Goal: Task Accomplishment & Management: Manage account settings

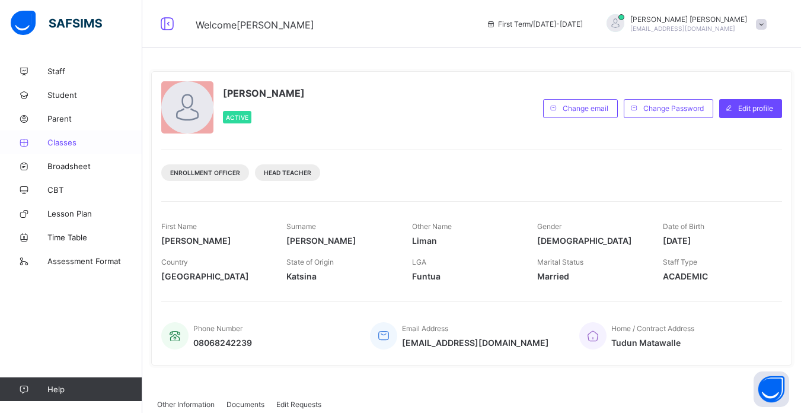
click at [64, 142] on span "Classes" at bounding box center [94, 142] width 95 height 9
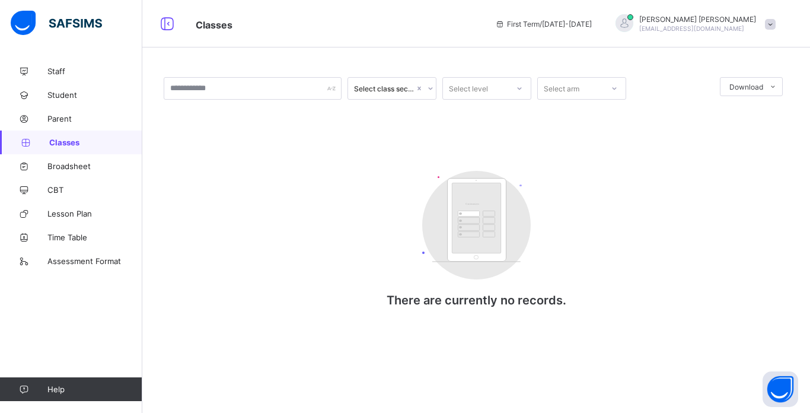
click at [61, 142] on span "Classes" at bounding box center [95, 142] width 93 height 9
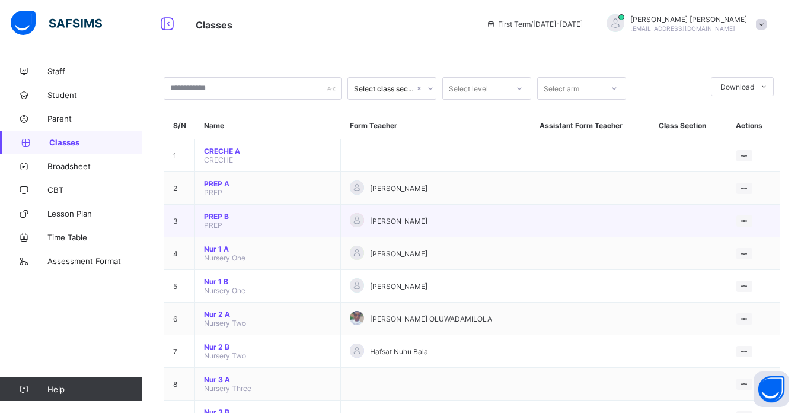
drag, startPoint x: 181, startPoint y: 167, endPoint x: 499, endPoint y: 224, distance: 322.9
click at [499, 224] on div "[PERSON_NAME]" at bounding box center [436, 221] width 172 height 16
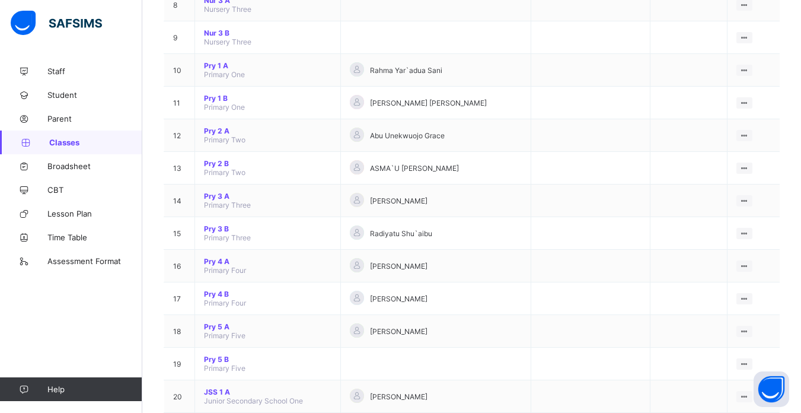
scroll to position [380, 0]
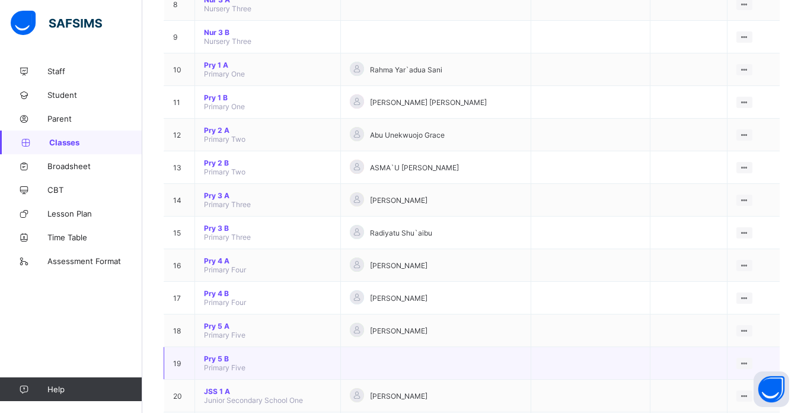
click at [210, 357] on span "Pry 5 B" at bounding box center [268, 358] width 128 height 9
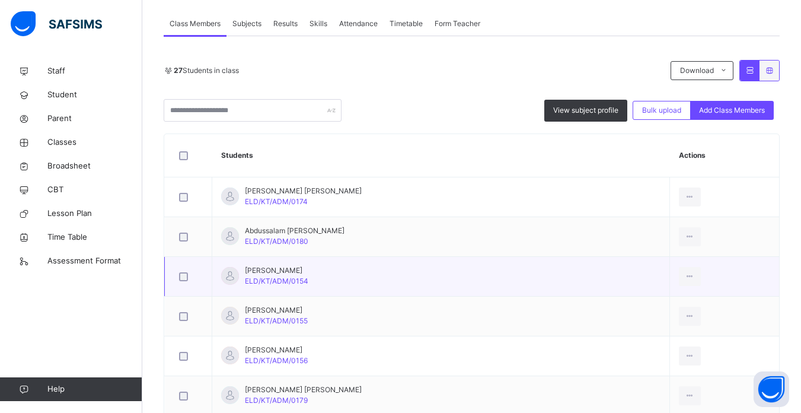
scroll to position [214, 0]
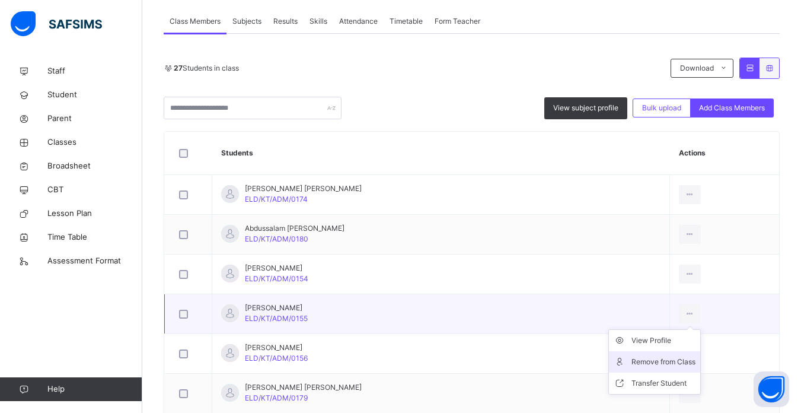
click at [645, 362] on div "Remove from Class" at bounding box center [664, 362] width 64 height 12
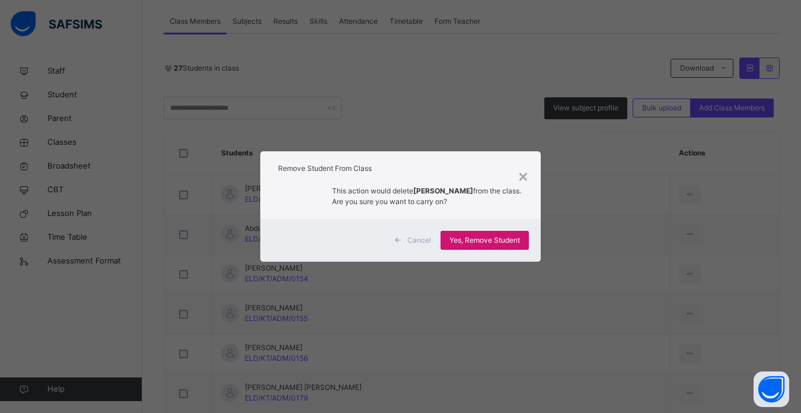
click at [484, 235] on span "Yes, Remove Student" at bounding box center [485, 240] width 71 height 11
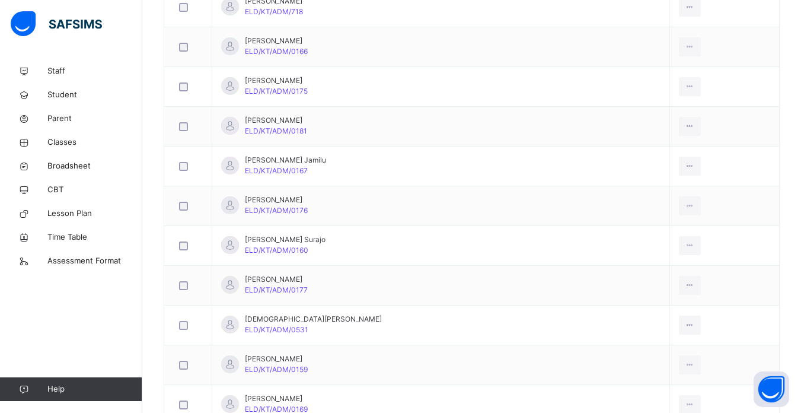
scroll to position [902, 0]
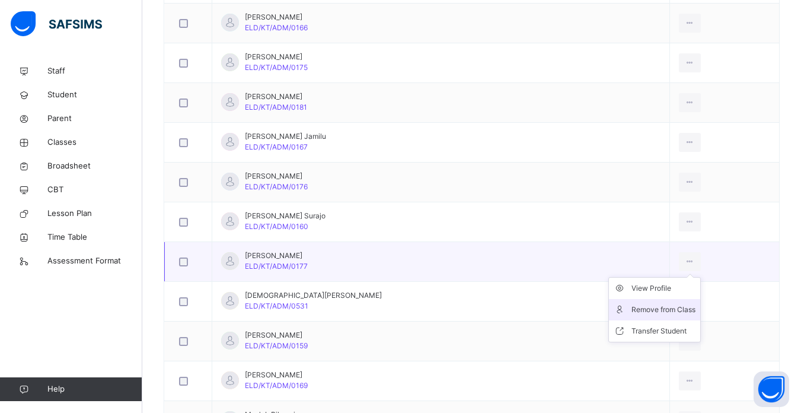
click at [641, 307] on div "Remove from Class" at bounding box center [664, 310] width 64 height 12
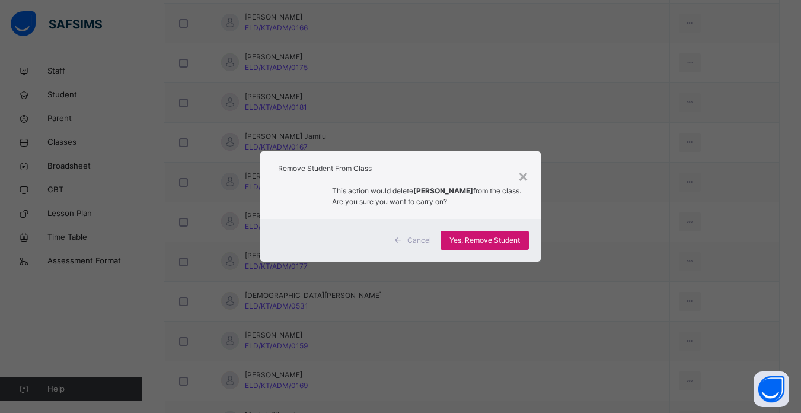
click at [487, 237] on span "Yes, Remove Student" at bounding box center [485, 240] width 71 height 11
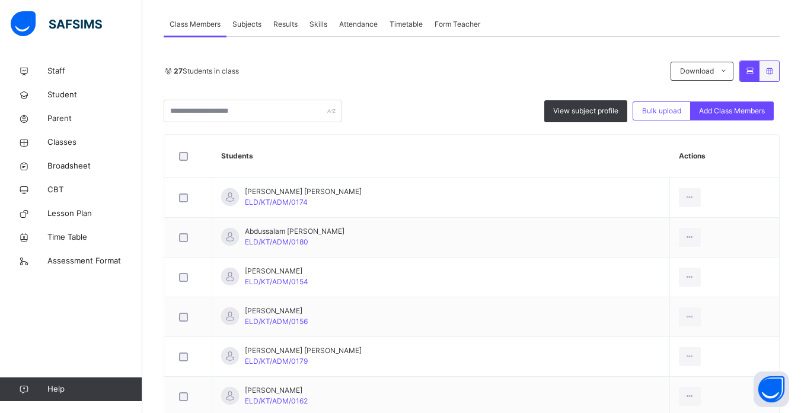
scroll to position [214, 0]
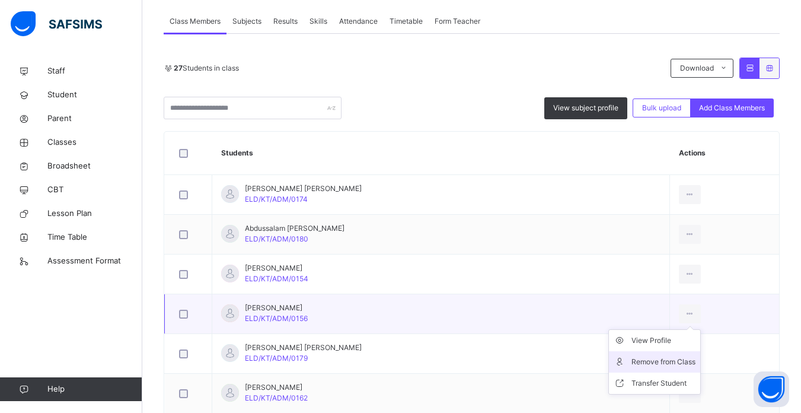
click at [645, 361] on div "Remove from Class" at bounding box center [664, 362] width 64 height 12
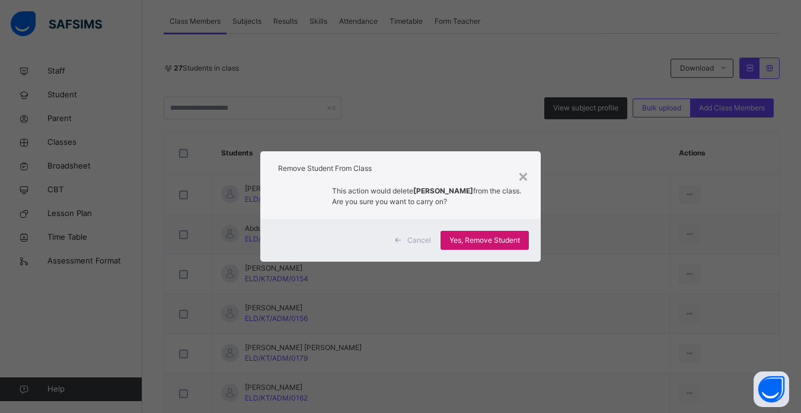
click at [485, 240] on span "Yes, Remove Student" at bounding box center [485, 240] width 71 height 11
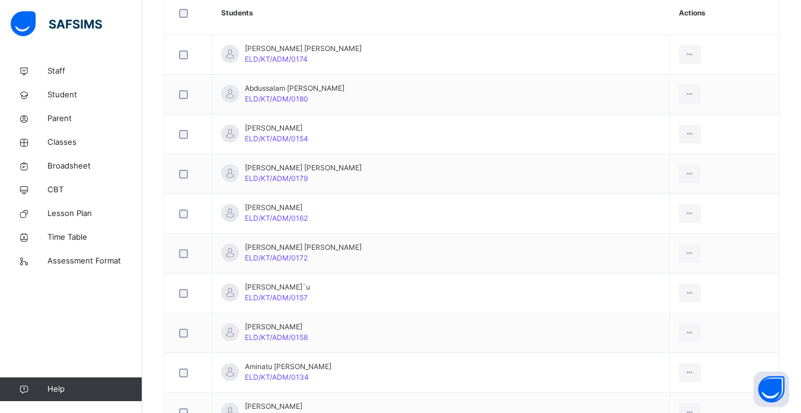
scroll to position [356, 0]
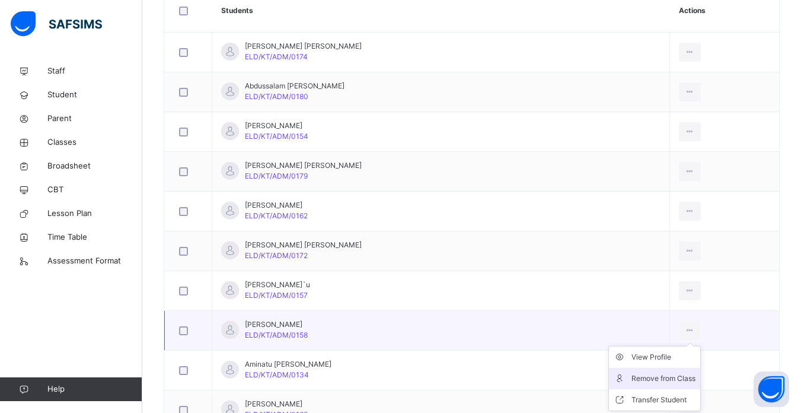
click at [647, 376] on div "Remove from Class" at bounding box center [664, 379] width 64 height 12
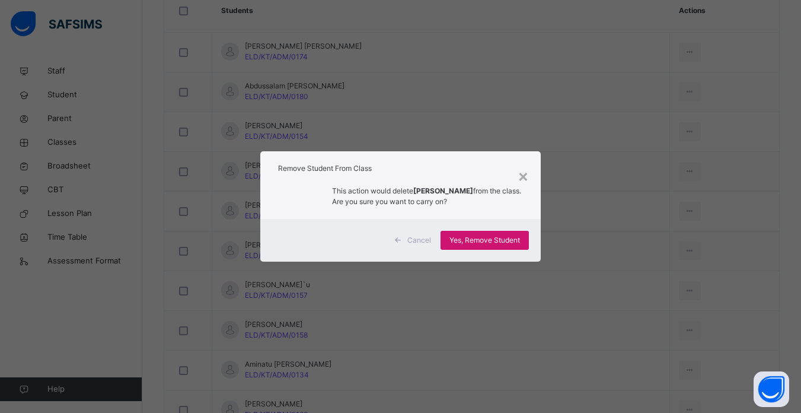
click at [474, 240] on span "Yes, Remove Student" at bounding box center [485, 240] width 71 height 11
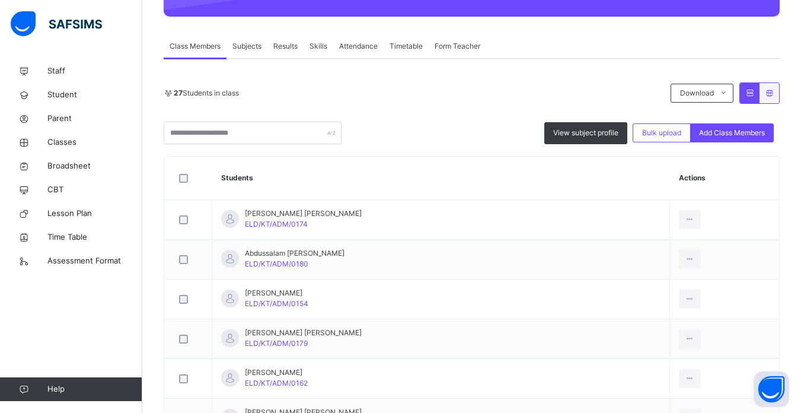
scroll to position [190, 0]
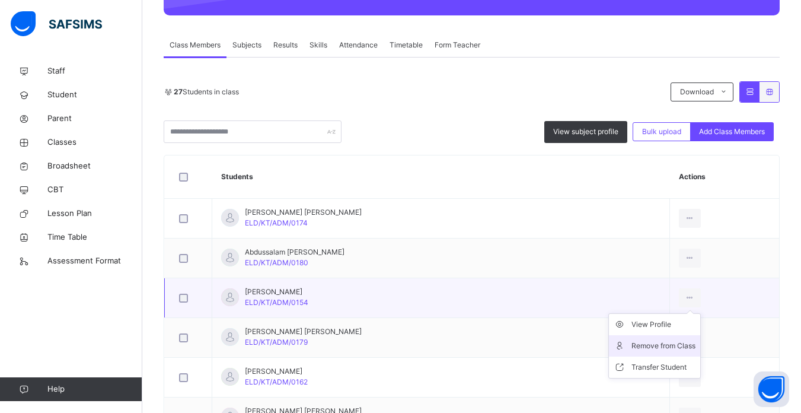
click at [635, 345] on div "Remove from Class" at bounding box center [664, 346] width 64 height 12
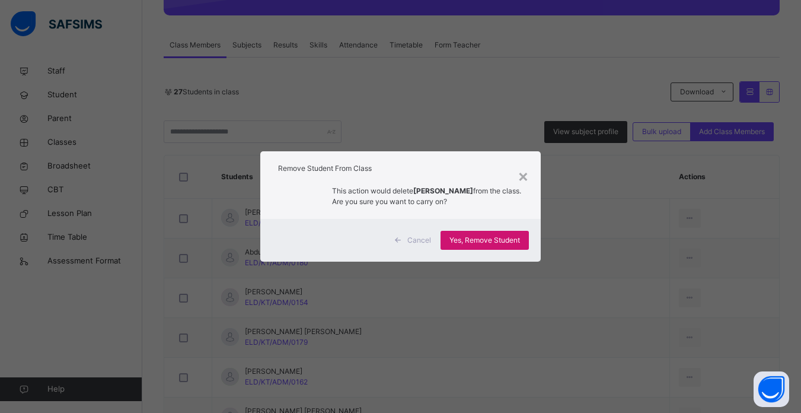
click at [481, 234] on div "Yes, Remove Student" at bounding box center [485, 240] width 88 height 19
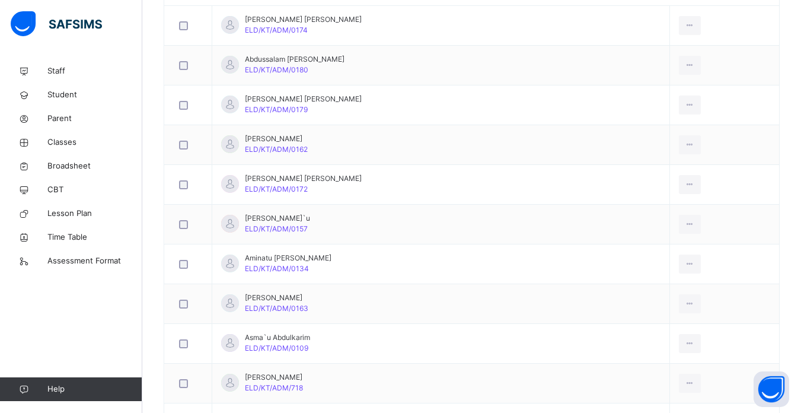
scroll to position [380, 0]
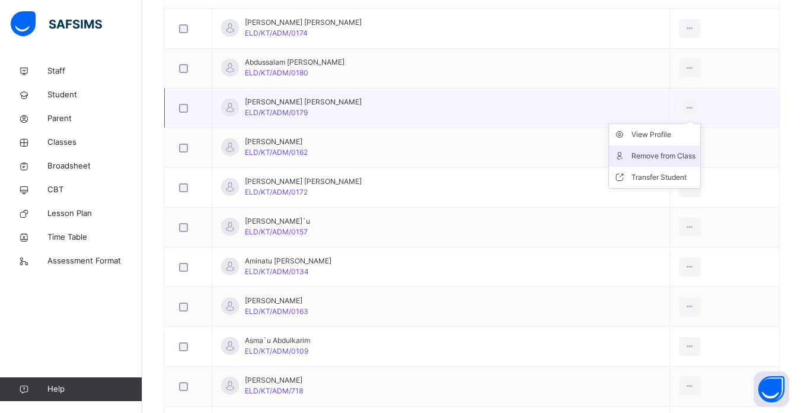
click at [632, 151] on div "Remove from Class" at bounding box center [664, 156] width 64 height 12
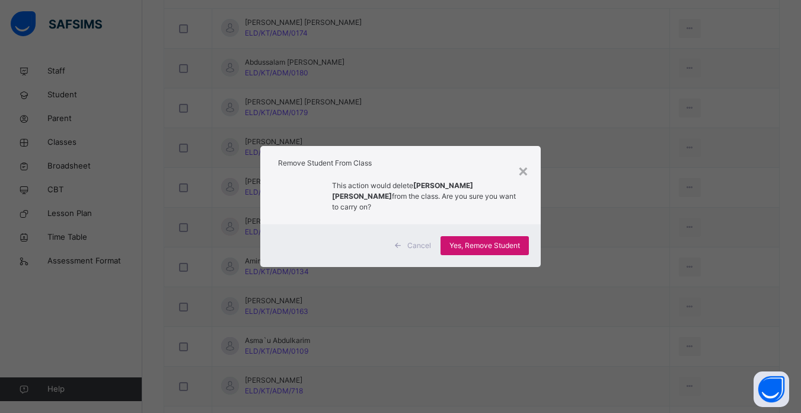
click at [495, 240] on span "Yes, Remove Student" at bounding box center [485, 245] width 71 height 11
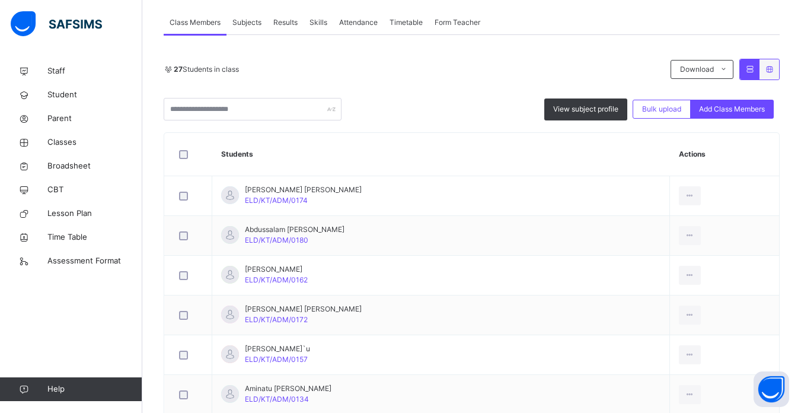
scroll to position [214, 0]
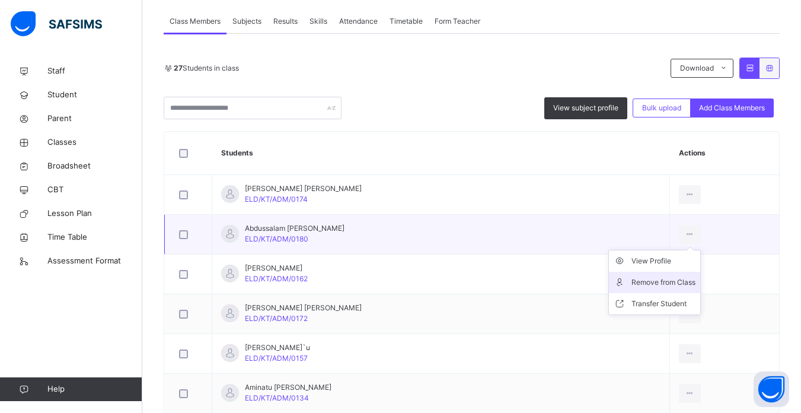
click at [640, 284] on div "Remove from Class" at bounding box center [664, 282] width 64 height 12
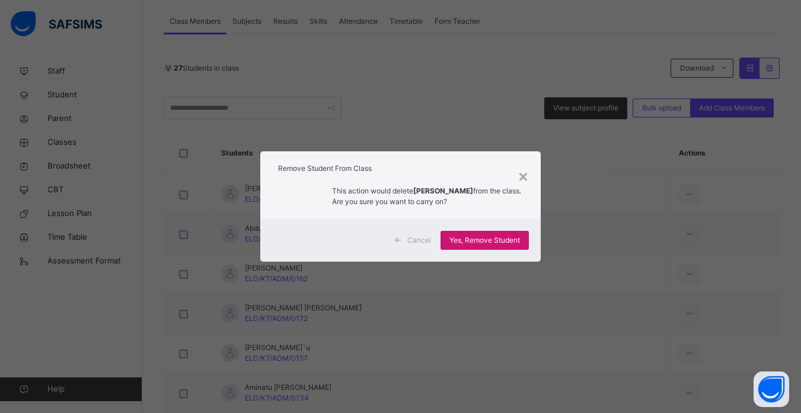
click at [487, 243] on span "Yes, Remove Student" at bounding box center [485, 240] width 71 height 11
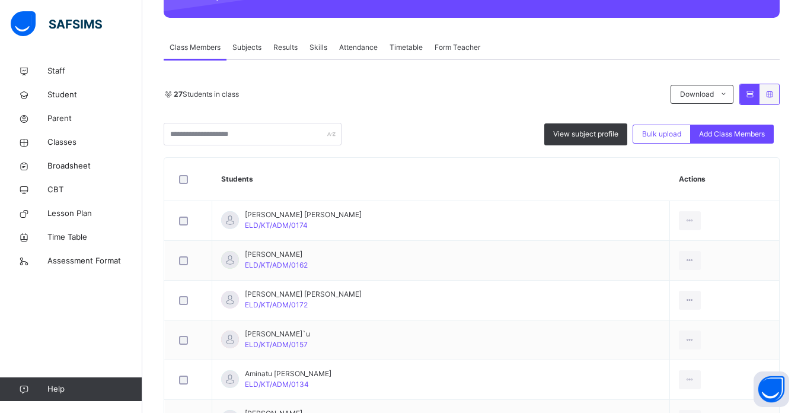
scroll to position [190, 0]
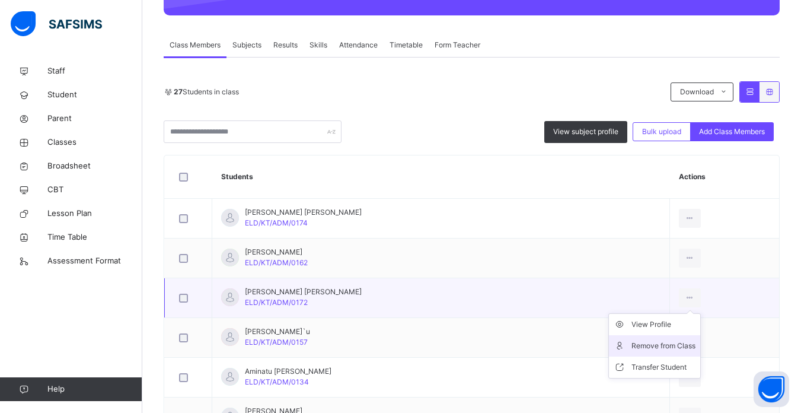
click at [632, 346] on div "Remove from Class" at bounding box center [664, 346] width 64 height 12
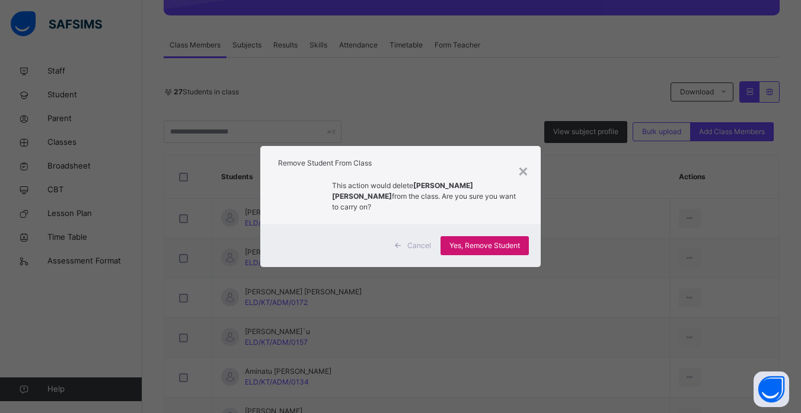
click at [491, 240] on span "Yes, Remove Student" at bounding box center [485, 245] width 71 height 11
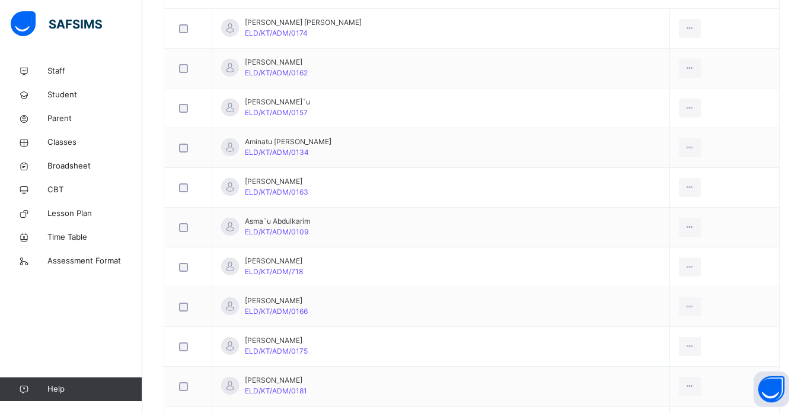
scroll to position [403, 0]
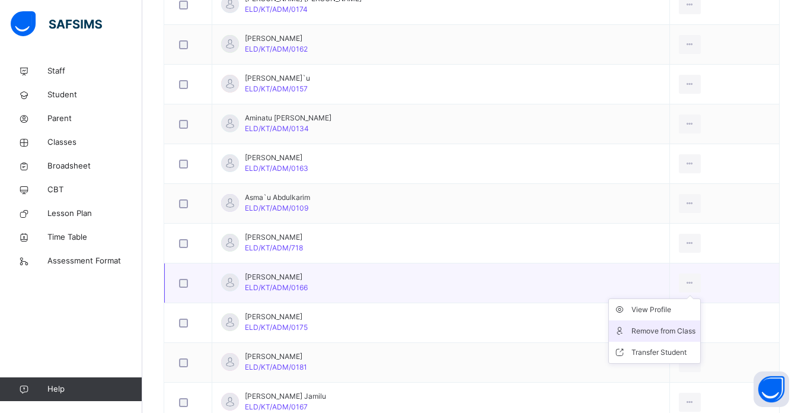
click at [643, 330] on div "Remove from Class" at bounding box center [664, 331] width 64 height 12
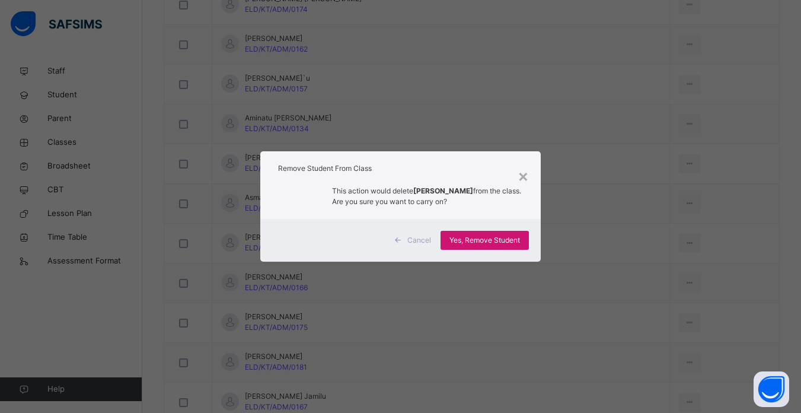
click at [493, 236] on span "Yes, Remove Student" at bounding box center [485, 240] width 71 height 11
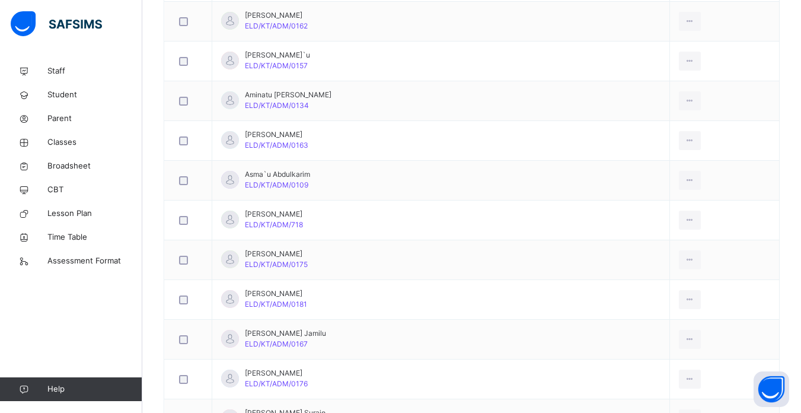
scroll to position [427, 0]
click at [635, 303] on div "Remove from Class" at bounding box center [664, 307] width 64 height 12
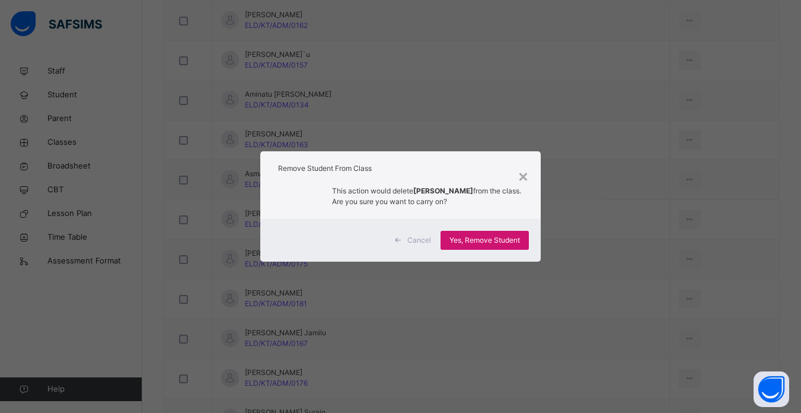
click at [480, 237] on span "Yes, Remove Student" at bounding box center [485, 240] width 71 height 11
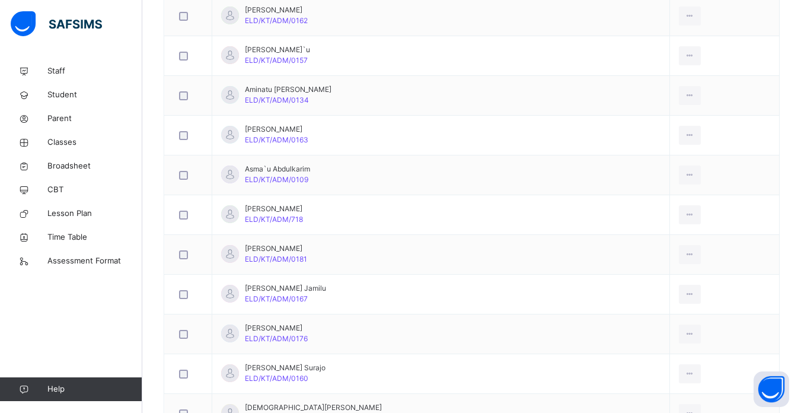
scroll to position [451, 0]
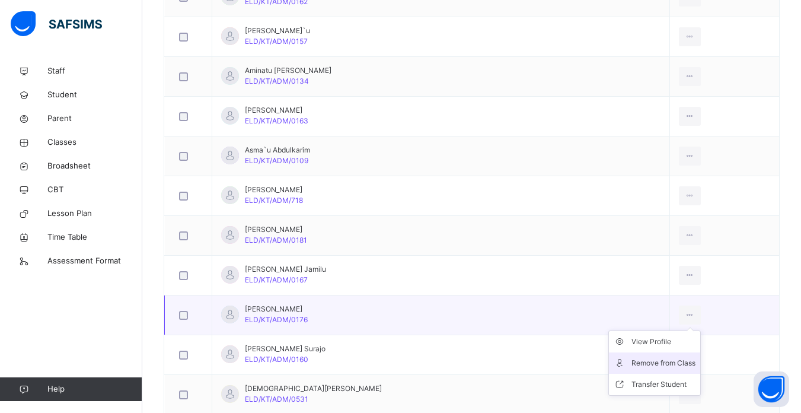
click at [632, 361] on div "Remove from Class" at bounding box center [664, 363] width 64 height 12
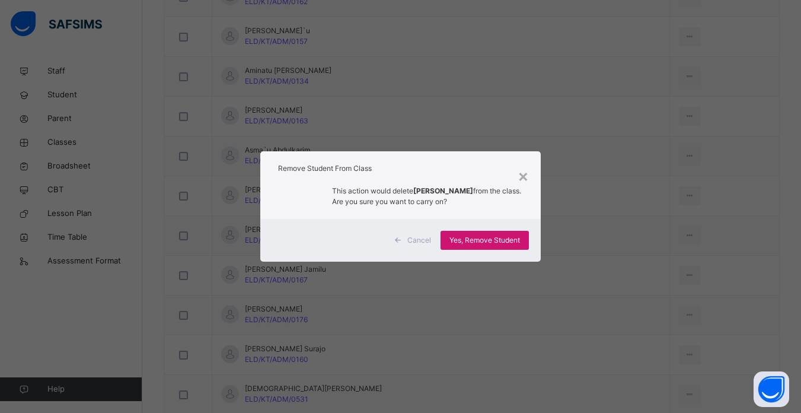
click at [482, 237] on span "Yes, Remove Student" at bounding box center [485, 240] width 71 height 11
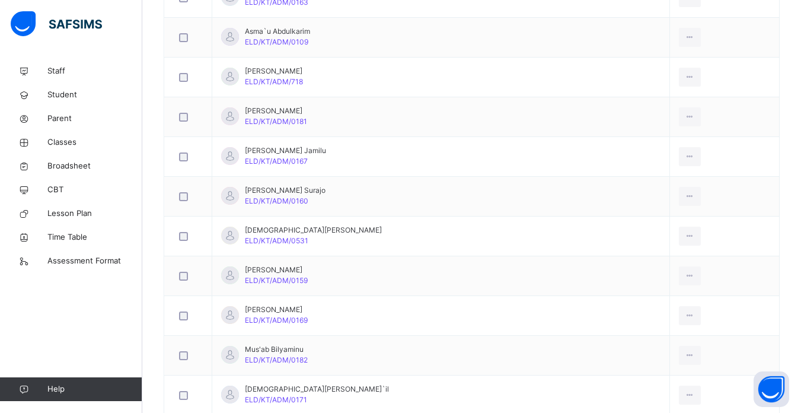
scroll to position [593, 0]
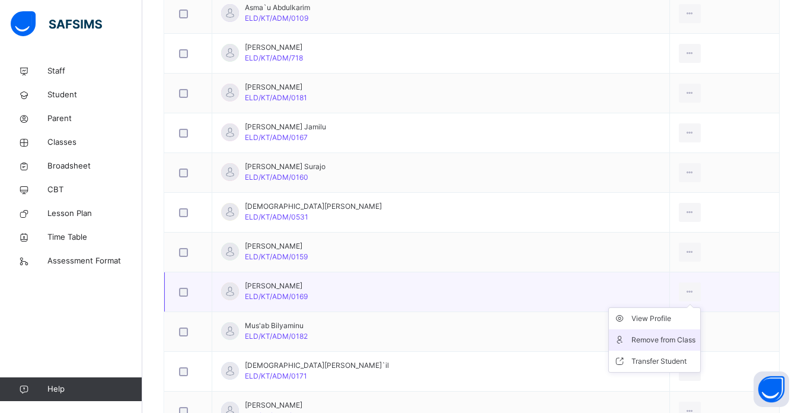
click at [635, 338] on div "Remove from Class" at bounding box center [664, 340] width 64 height 12
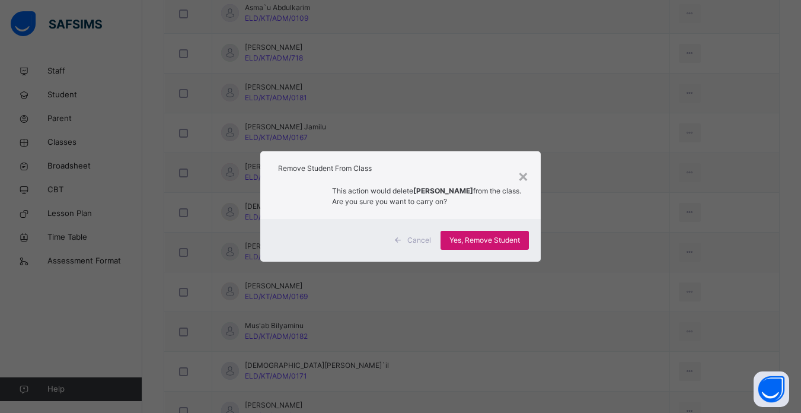
click at [485, 237] on span "Yes, Remove Student" at bounding box center [485, 240] width 71 height 11
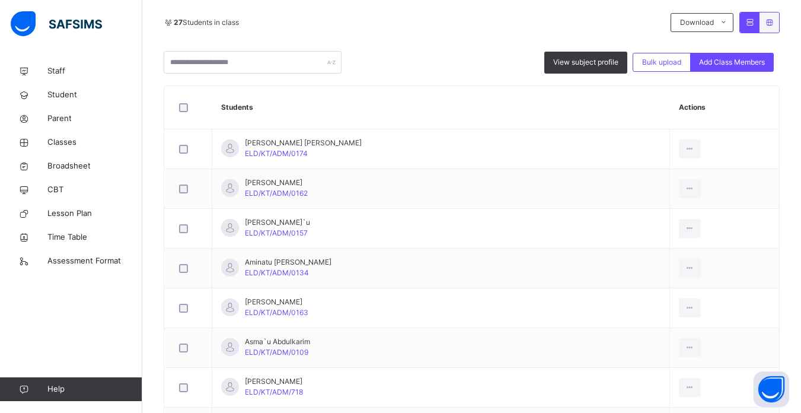
scroll to position [257, 0]
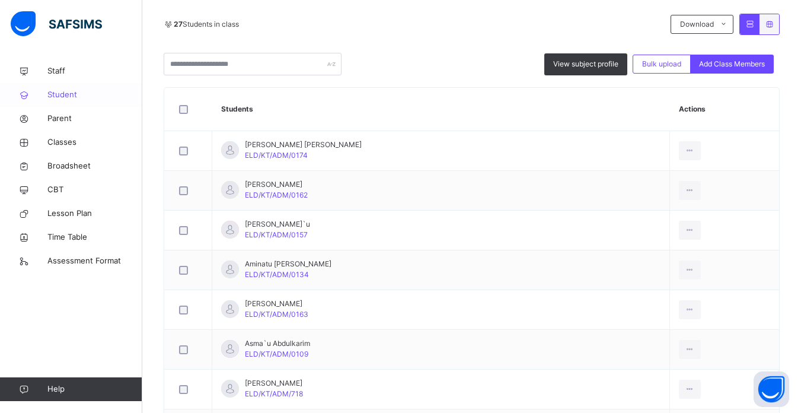
click at [63, 94] on span "Student" at bounding box center [94, 95] width 95 height 12
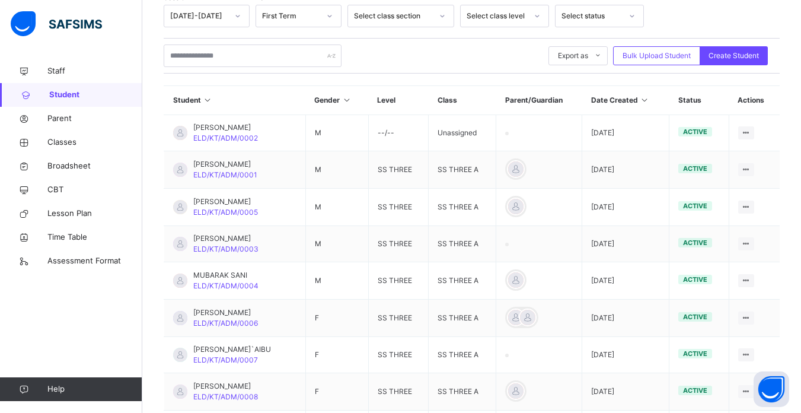
scroll to position [210, 0]
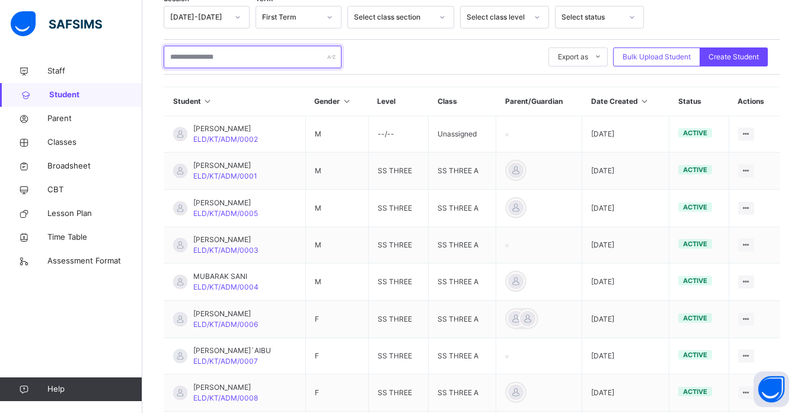
click at [217, 55] on input "text" at bounding box center [253, 57] width 178 height 23
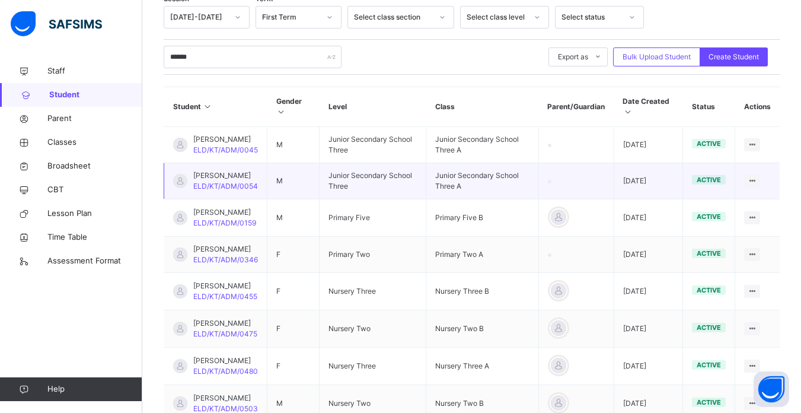
click at [392, 199] on td "Junior Secondary School Three" at bounding box center [373, 181] width 107 height 36
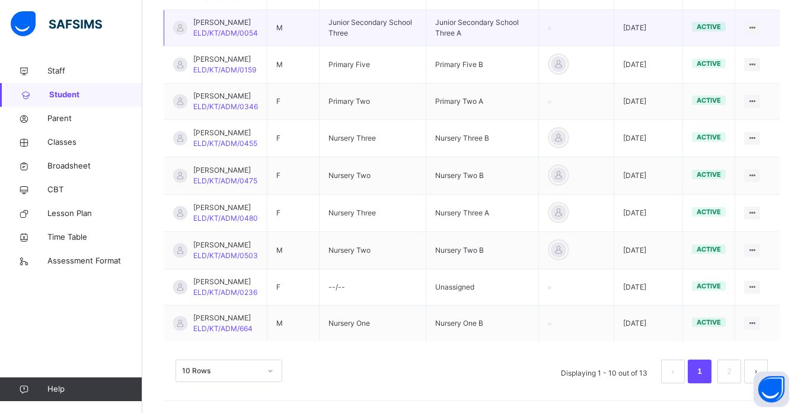
scroll to position [400, 0]
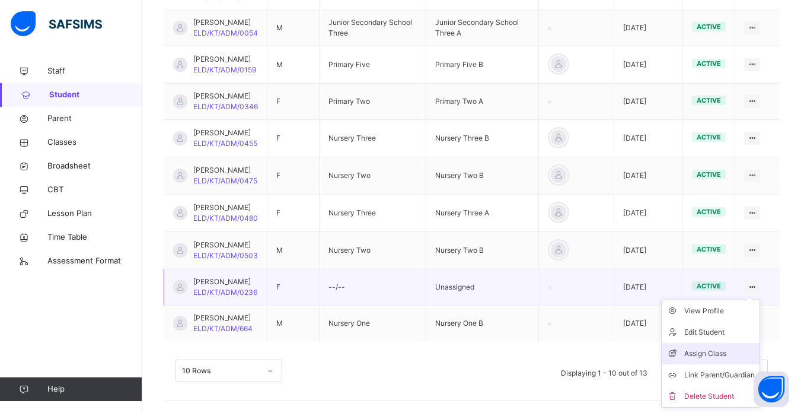
click at [724, 348] on div "Assign Class" at bounding box center [720, 354] width 71 height 12
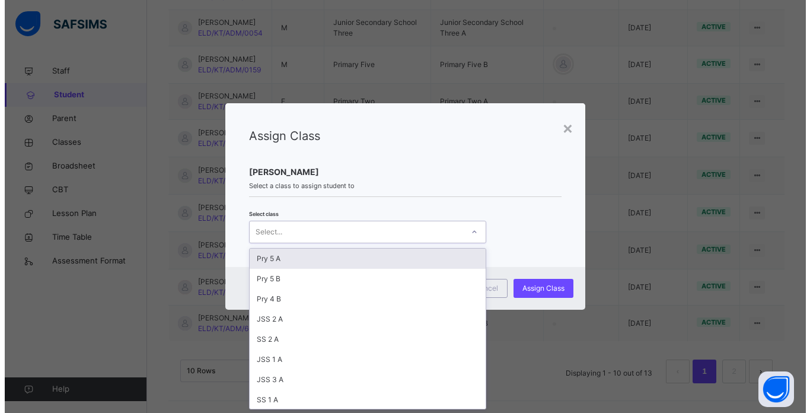
scroll to position [0, 0]
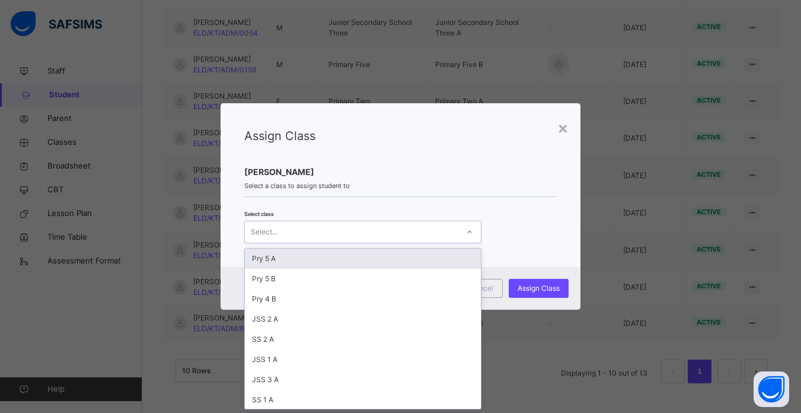
click at [414, 227] on div "Select..." at bounding box center [352, 232] width 214 height 18
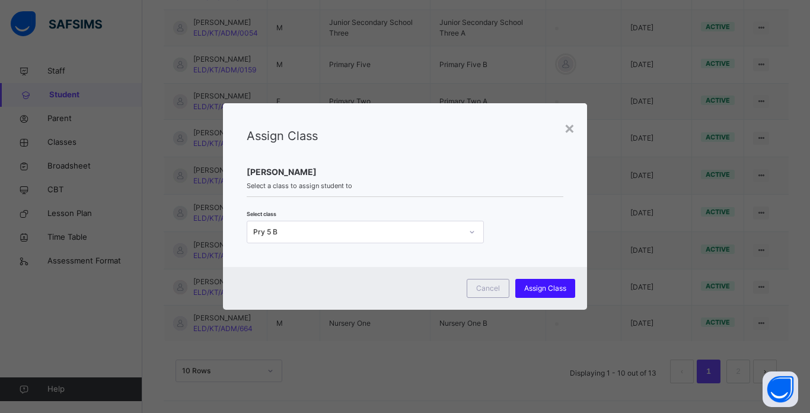
click at [546, 282] on div "Assign Class" at bounding box center [546, 288] width 60 height 19
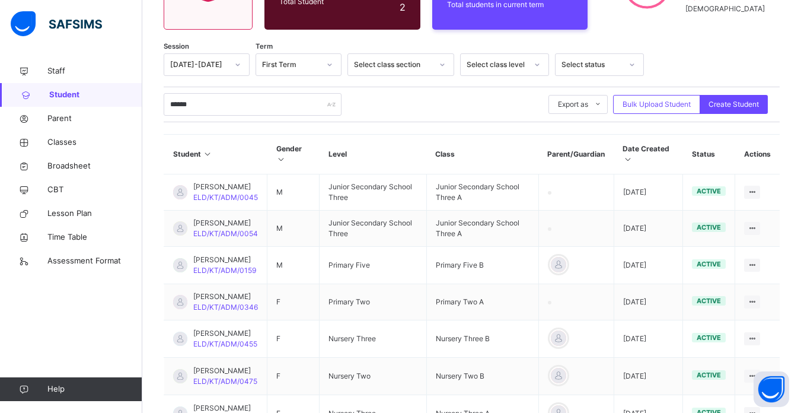
scroll to position [139, 0]
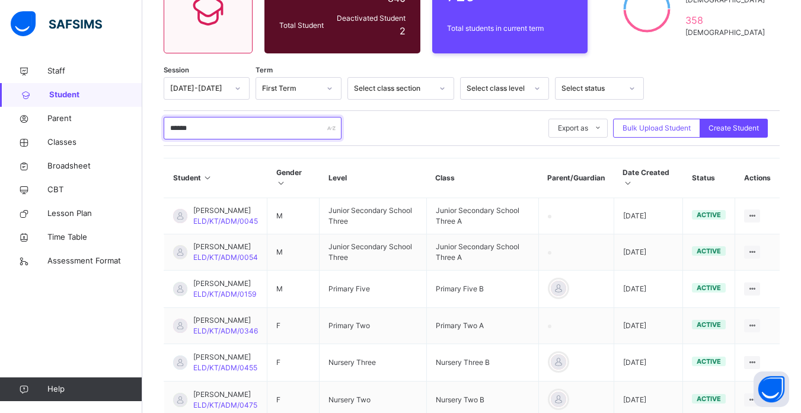
click at [214, 120] on input "******" at bounding box center [253, 128] width 178 height 23
type input "*"
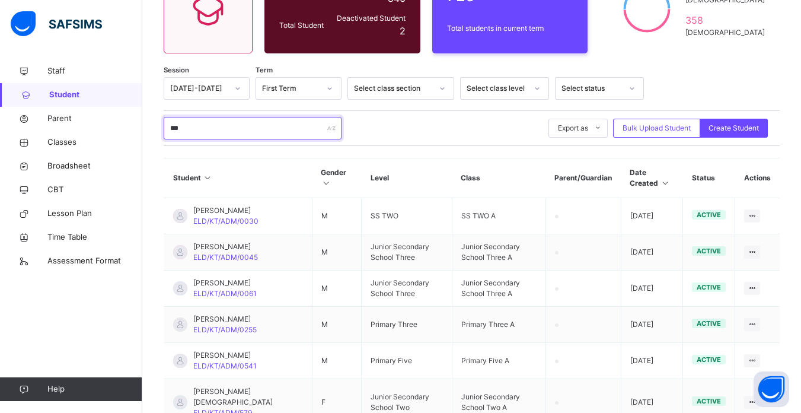
scroll to position [115, 0]
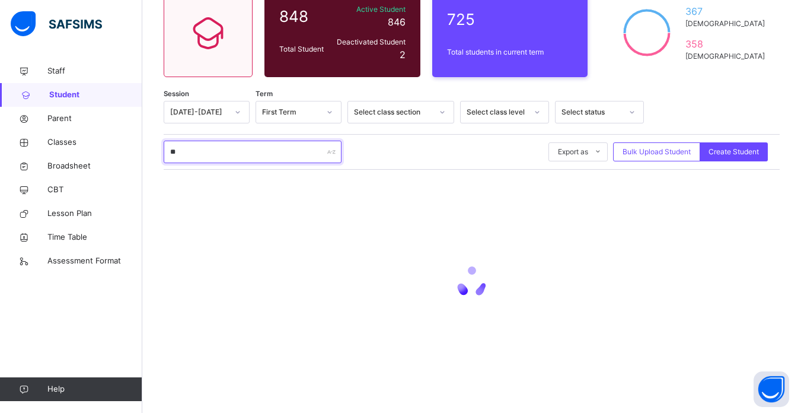
type input "*"
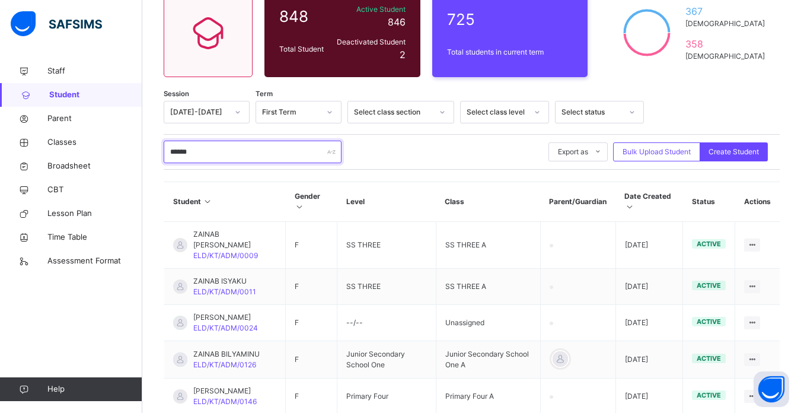
scroll to position [139, 0]
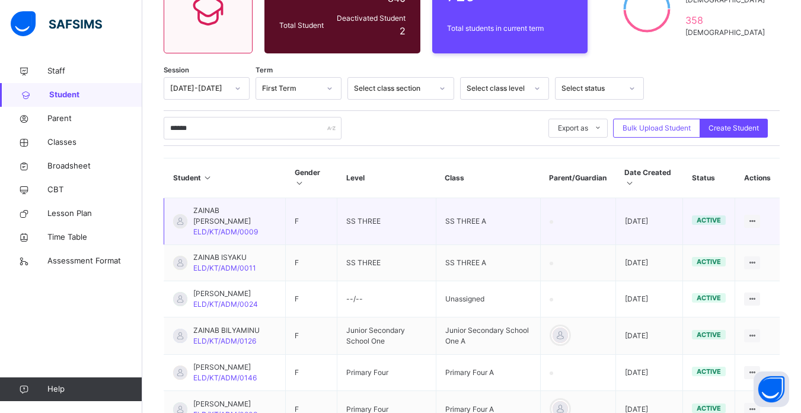
click at [330, 237] on td "F" at bounding box center [312, 221] width 52 height 47
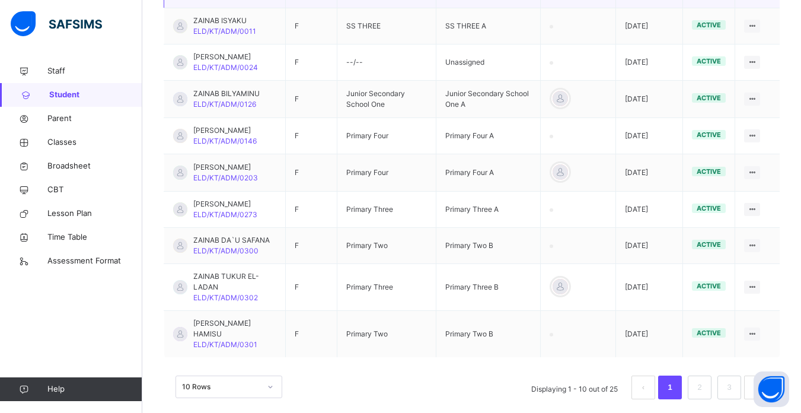
scroll to position [382, 0]
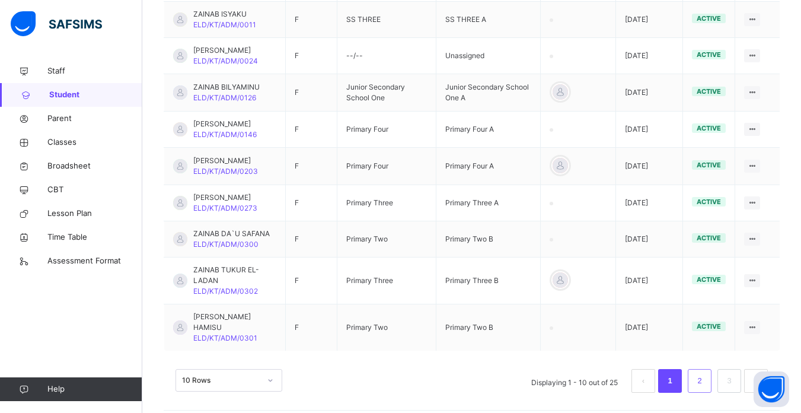
click at [705, 373] on link "2" at bounding box center [699, 380] width 11 height 15
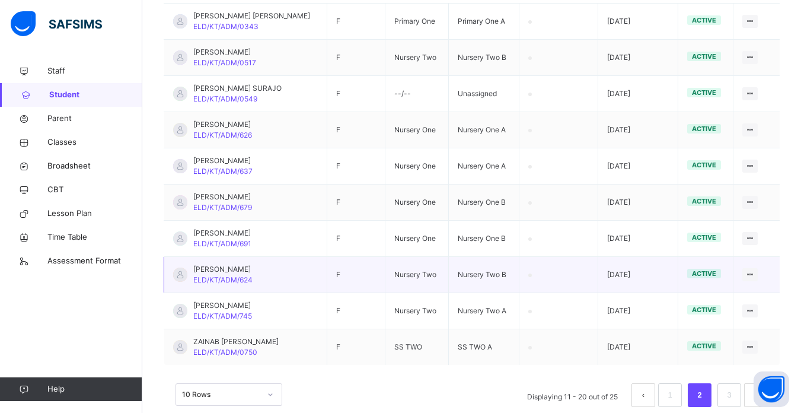
scroll to position [346, 0]
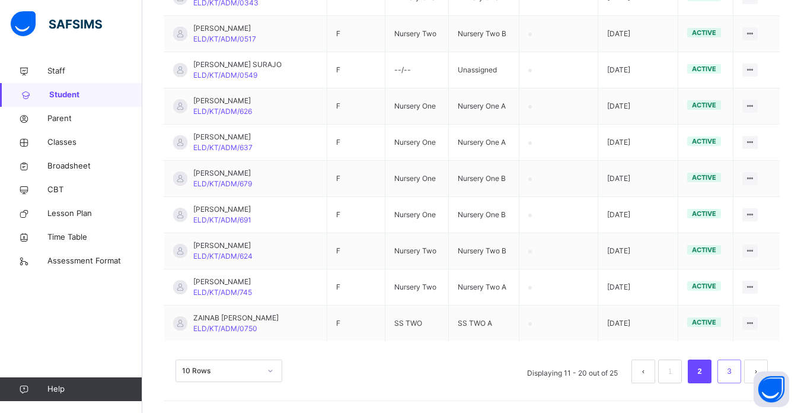
click at [735, 367] on link "3" at bounding box center [729, 371] width 11 height 15
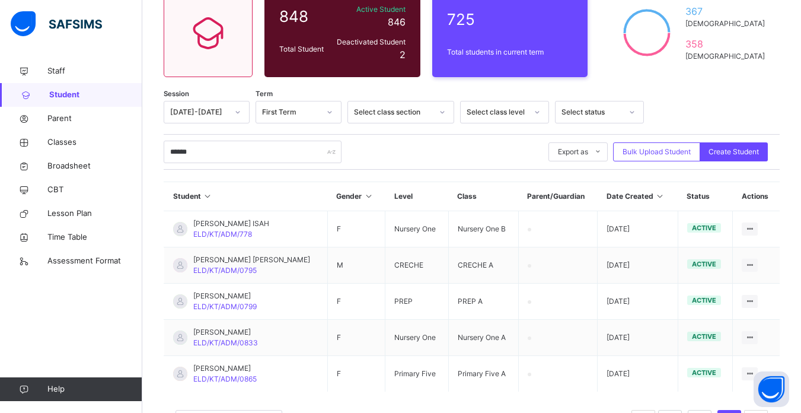
scroll to position [166, 0]
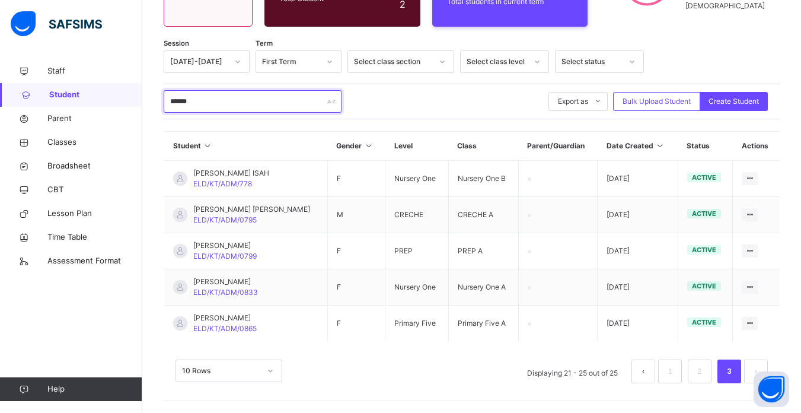
click at [253, 96] on input "******" at bounding box center [253, 101] width 178 height 23
type input "*"
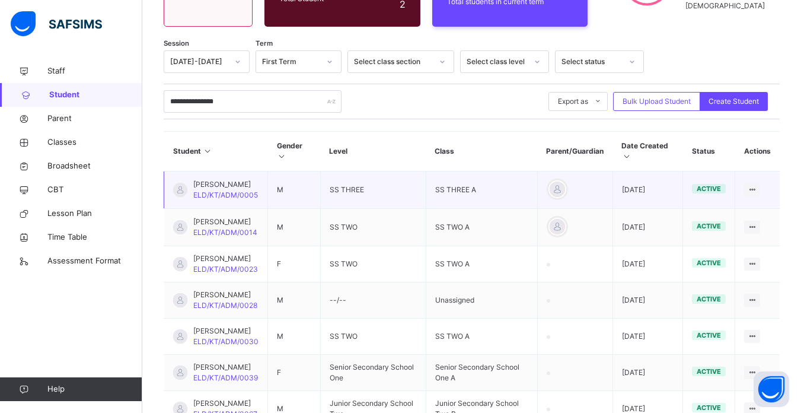
click at [321, 193] on td "M" at bounding box center [294, 189] width 53 height 37
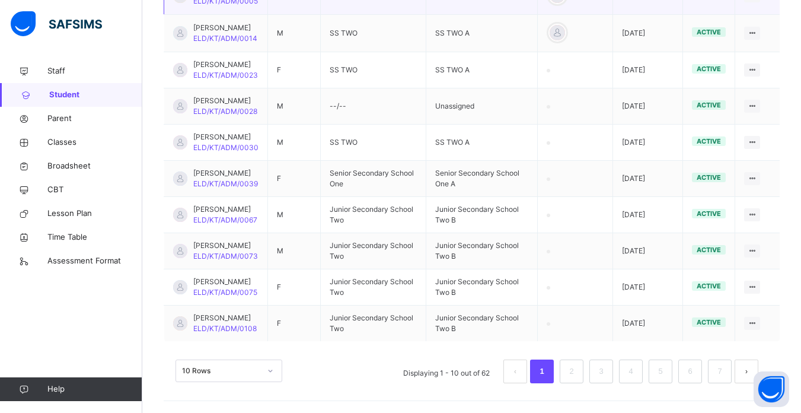
scroll to position [381, 0]
click at [577, 371] on link "2" at bounding box center [571, 371] width 11 height 15
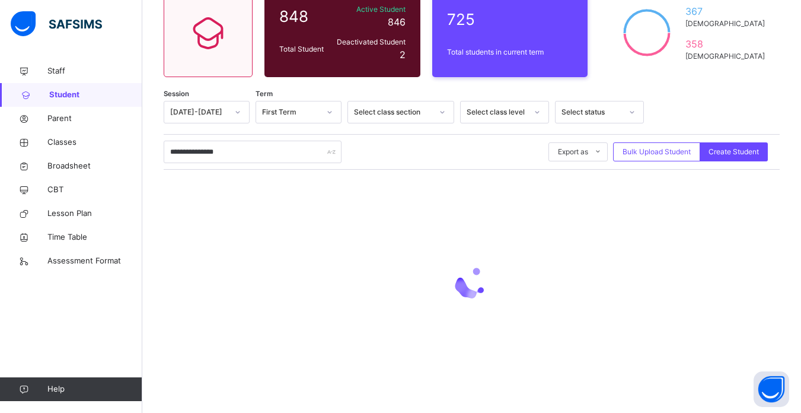
scroll to position [348, 0]
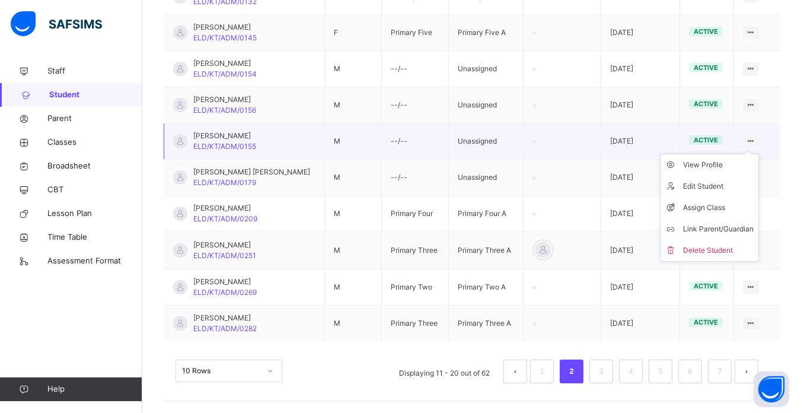
click at [755, 141] on icon at bounding box center [751, 140] width 10 height 9
click at [721, 207] on div "Assign Class" at bounding box center [718, 208] width 71 height 12
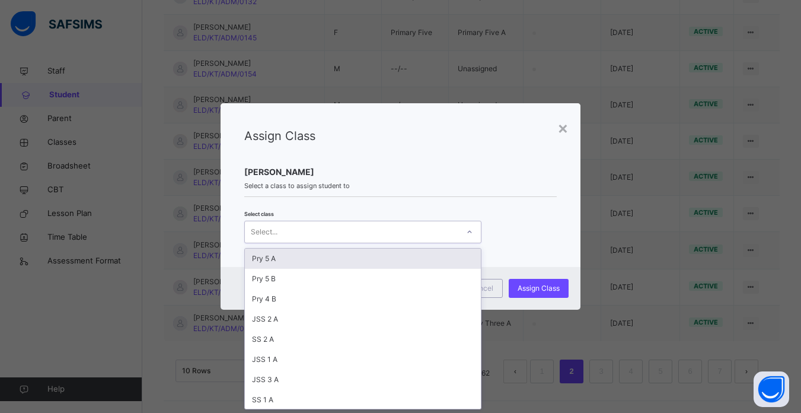
scroll to position [0, 0]
click at [439, 227] on div "Select..." at bounding box center [352, 232] width 214 height 18
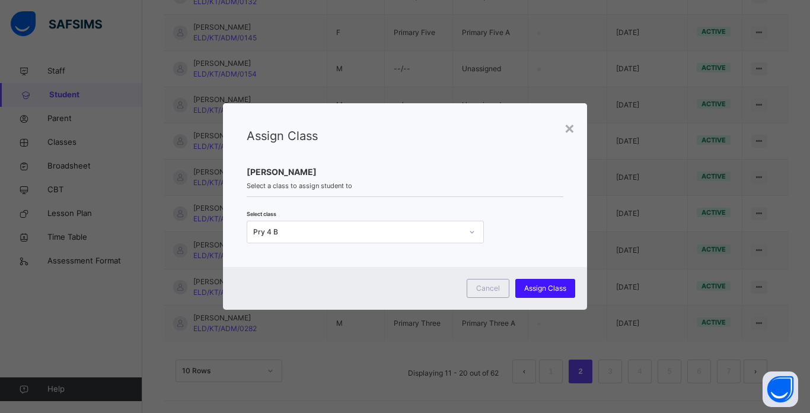
click at [543, 284] on span "Assign Class" at bounding box center [545, 288] width 42 height 11
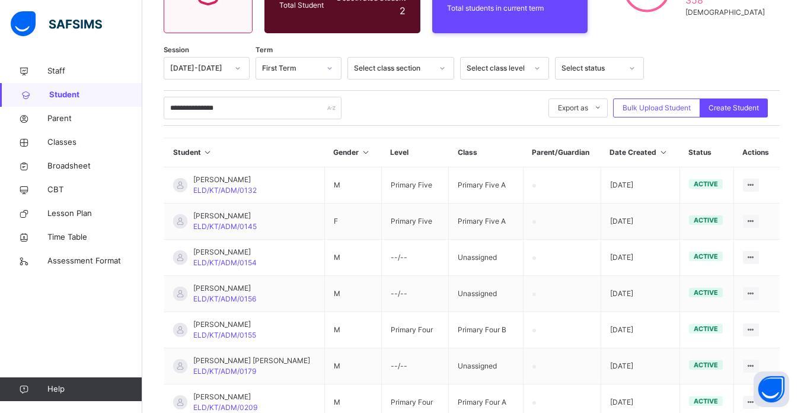
scroll to position [158, 0]
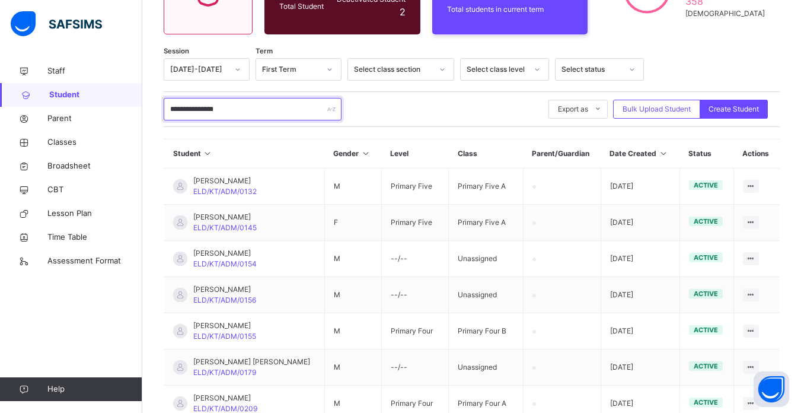
click at [244, 109] on input "**********" at bounding box center [253, 109] width 178 height 23
type input "*"
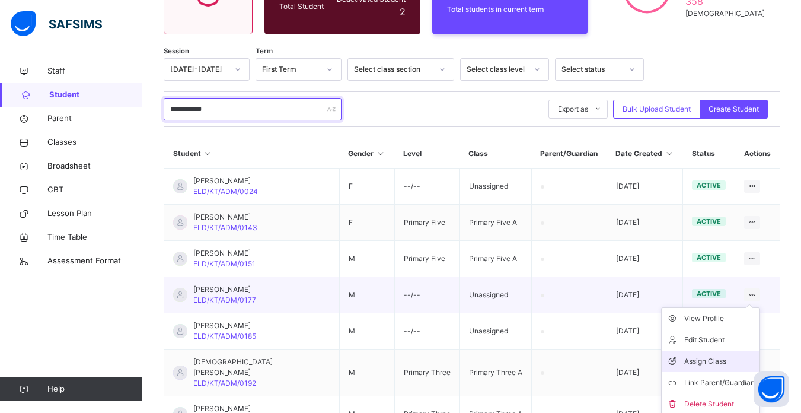
type input "**********"
click at [723, 359] on div "Assign Class" at bounding box center [720, 361] width 71 height 12
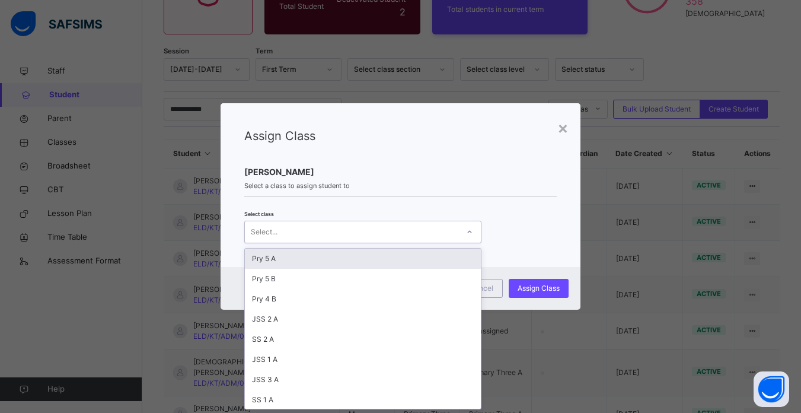
scroll to position [0, 0]
click at [310, 229] on div "Select..." at bounding box center [352, 232] width 214 height 18
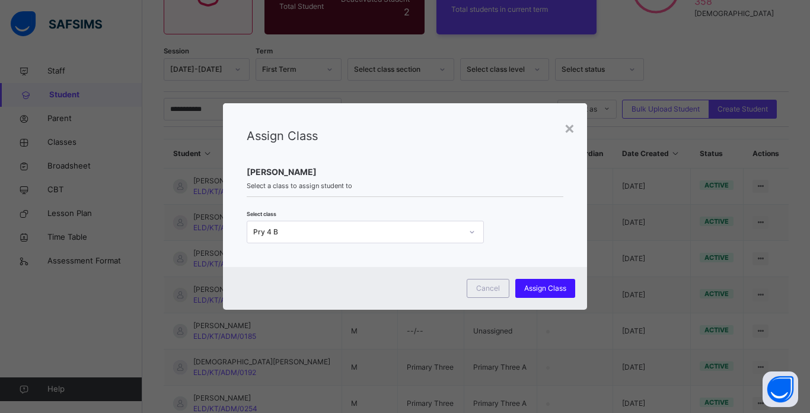
click at [544, 282] on div "Assign Class" at bounding box center [546, 288] width 60 height 19
click at [512, 52] on div "× Assign Class [PERSON_NAME] Select a class to assign student to Select class P…" at bounding box center [405, 206] width 810 height 413
